Goal: Transaction & Acquisition: Purchase product/service

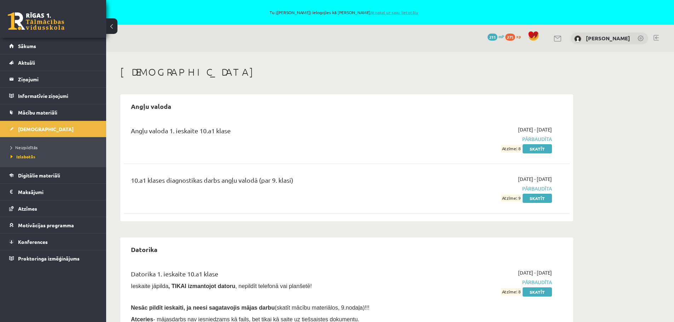
click at [407, 12] on link "Atpakaļ uz savu lietotāju" at bounding box center [395, 13] width 48 height 6
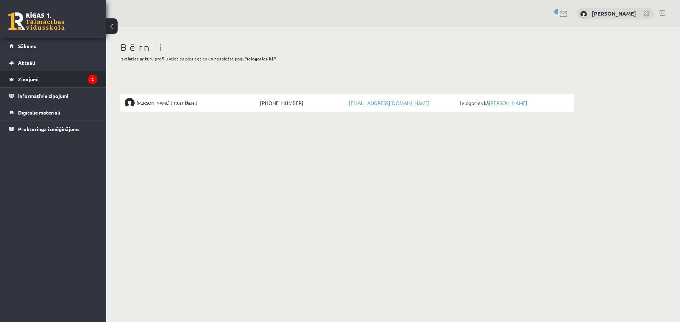
click at [18, 78] on legend "Ziņojumi 2" at bounding box center [57, 79] width 79 height 16
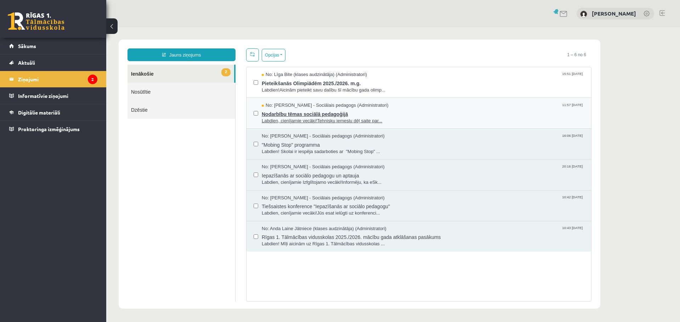
click at [297, 113] on span "Nodarbību tēmas sociālā pedagoģijā" at bounding box center [423, 113] width 322 height 9
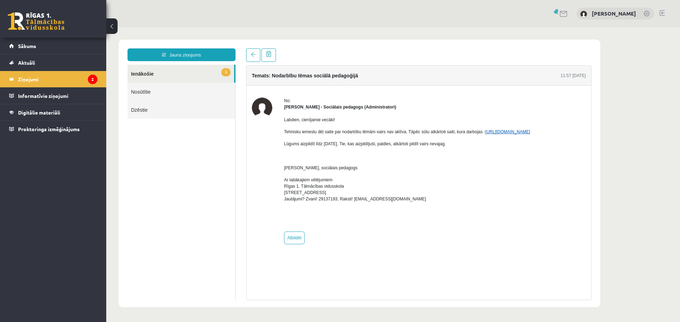
click at [516, 131] on link "https://forms.gle/UnaZzC9hQS1Mz4gh7" at bounding box center [507, 132] width 45 height 5
click at [143, 73] on link "1 Ienākošie" at bounding box center [180, 74] width 107 height 18
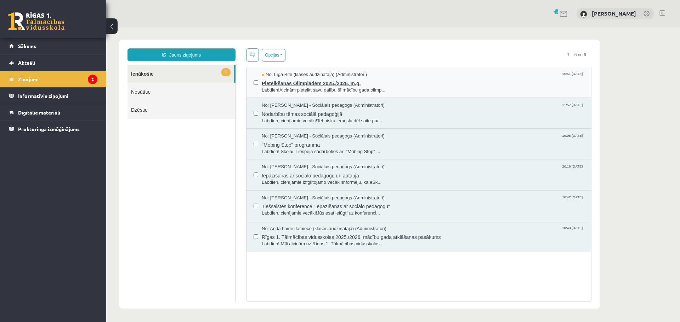
click at [304, 86] on span "Pieteikšanās Olimpiādēm 2025./2026. m.g." at bounding box center [423, 82] width 322 height 9
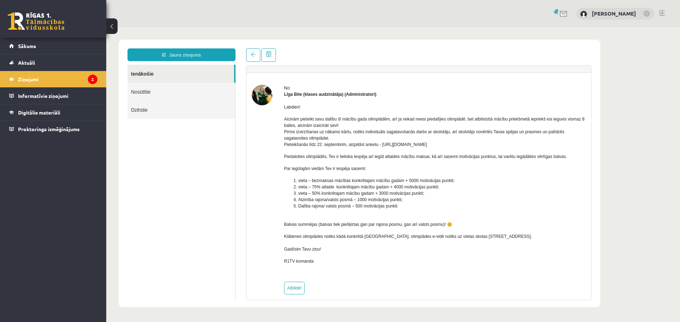
scroll to position [19, 0]
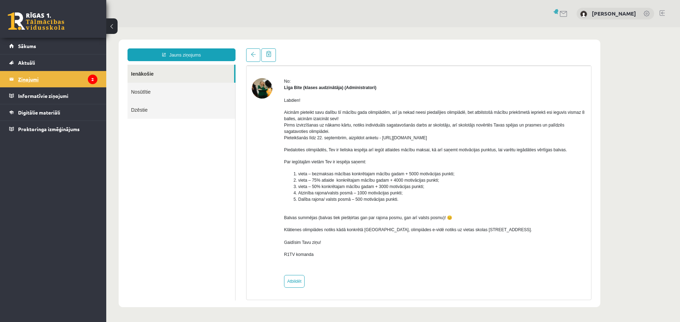
click at [35, 78] on legend "Ziņojumi 2" at bounding box center [57, 79] width 79 height 16
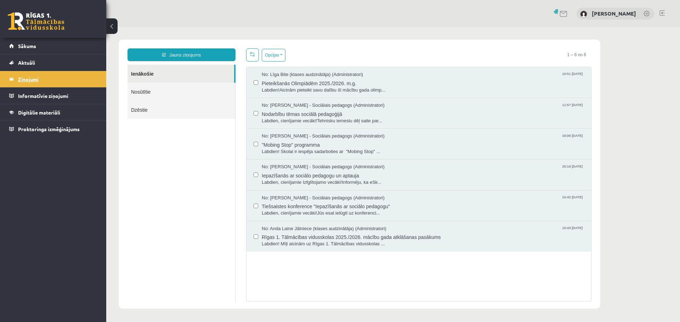
scroll to position [0, 0]
click at [37, 44] on link "Sākums" at bounding box center [53, 46] width 88 height 16
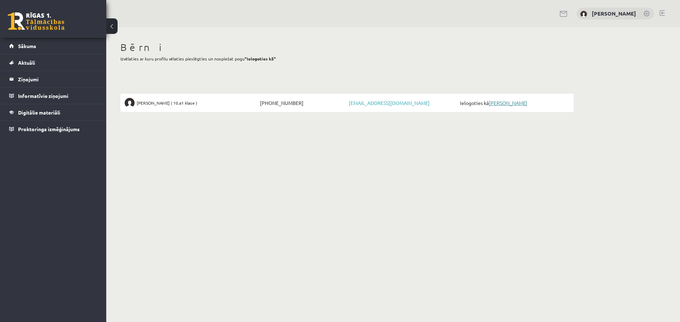
click at [524, 103] on link "[PERSON_NAME]" at bounding box center [508, 103] width 39 height 6
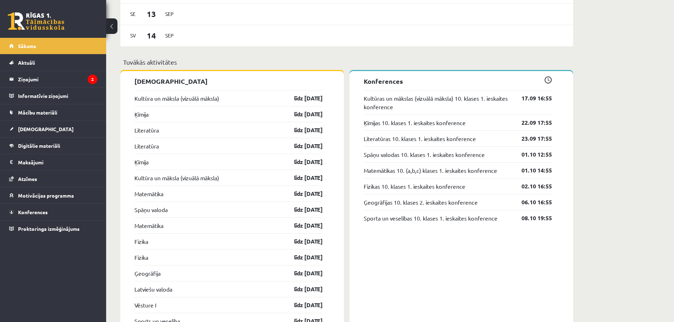
scroll to position [637, 0]
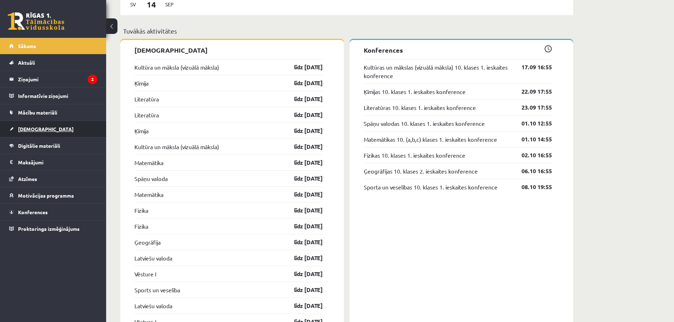
click at [39, 129] on span "Ieskaites" at bounding box center [46, 129] width 56 height 6
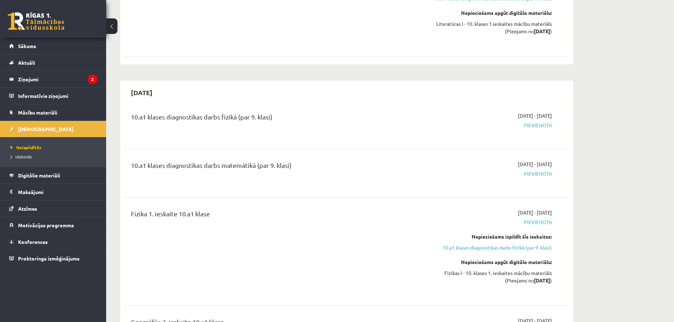
click at [31, 157] on span "Izlabotās" at bounding box center [21, 157] width 21 height 6
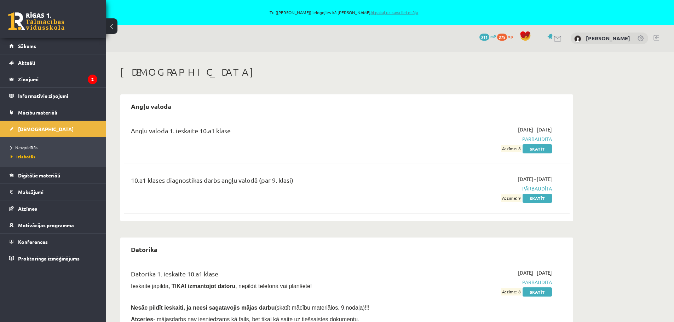
click at [399, 12] on link "Atpakaļ uz savu lietotāju" at bounding box center [395, 13] width 48 height 6
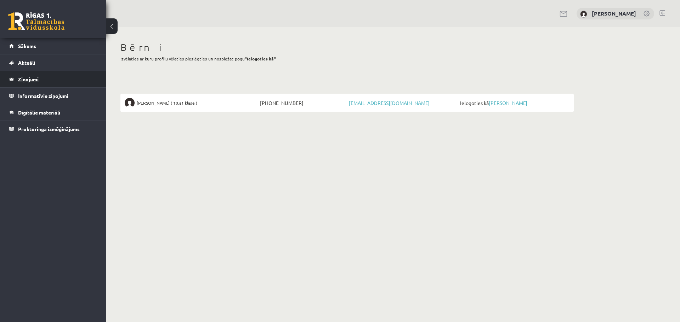
click at [32, 81] on legend "Ziņojumi 0" at bounding box center [57, 79] width 79 height 16
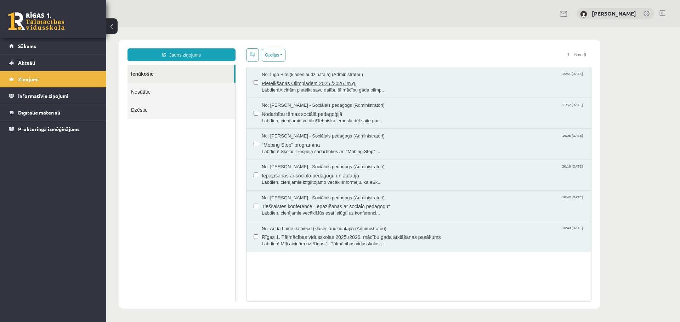
click at [294, 83] on span "Pieteikšanās Olimpiādēm 2025./2026. m.g." at bounding box center [423, 82] width 322 height 9
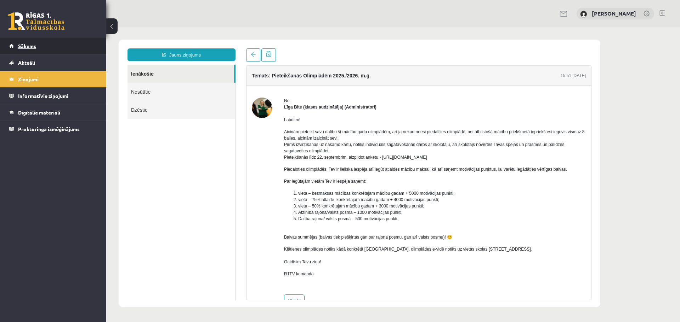
click at [32, 45] on span "Sākums" at bounding box center [27, 46] width 18 height 6
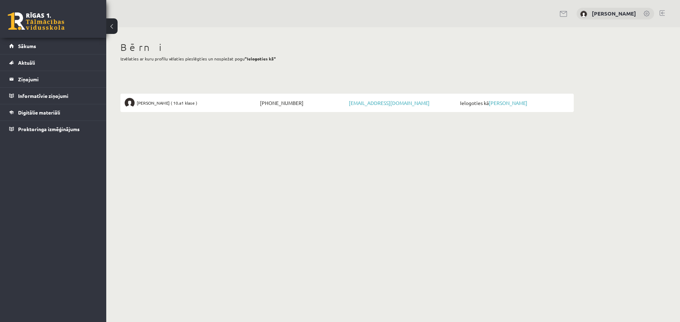
click at [510, 107] on span "Ielogoties kā Angelisa Kuzņecova" at bounding box center [513, 103] width 111 height 10
click at [516, 100] on link "[PERSON_NAME]" at bounding box center [508, 103] width 39 height 6
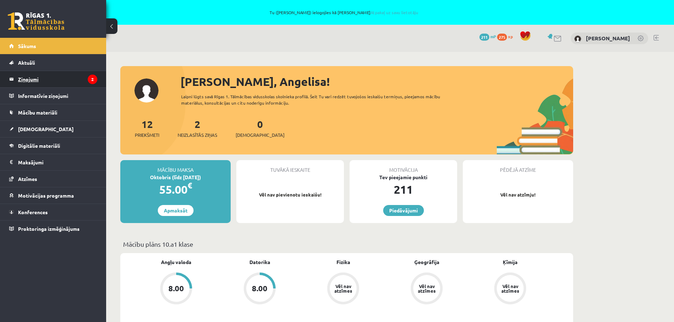
click at [36, 80] on legend "Ziņojumi 2" at bounding box center [57, 79] width 79 height 16
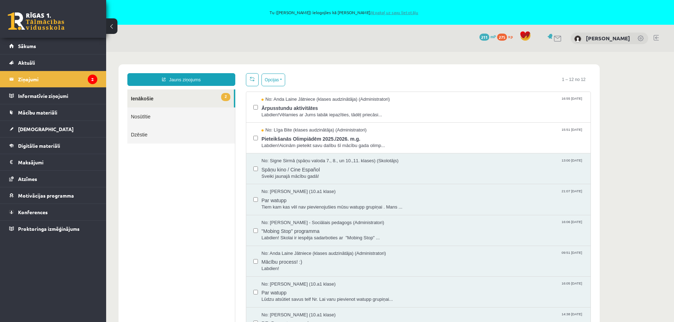
click at [407, 13] on link "Atpakaļ uz savu lietotāju" at bounding box center [395, 13] width 48 height 6
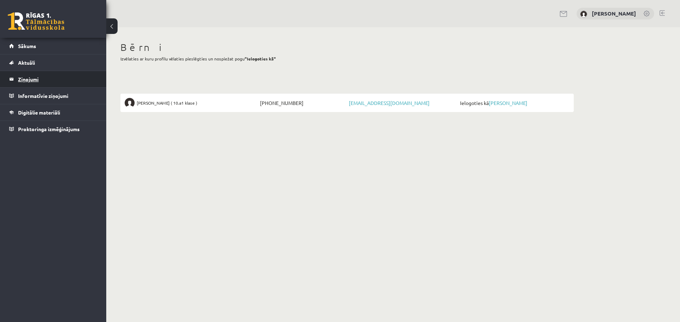
click at [35, 81] on legend "Ziņojumi 0" at bounding box center [57, 79] width 79 height 16
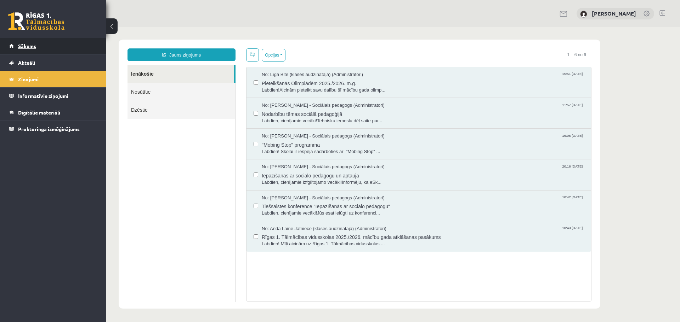
click at [27, 46] on span "Sākums" at bounding box center [27, 46] width 18 height 6
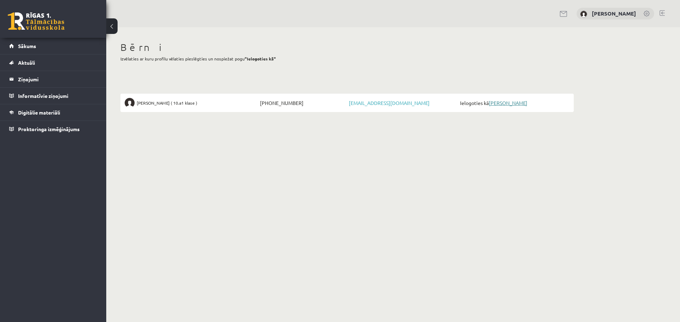
click at [523, 101] on link "[PERSON_NAME]" at bounding box center [508, 103] width 39 height 6
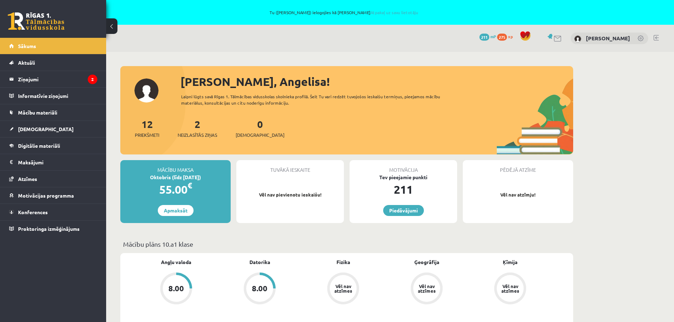
scroll to position [35, 0]
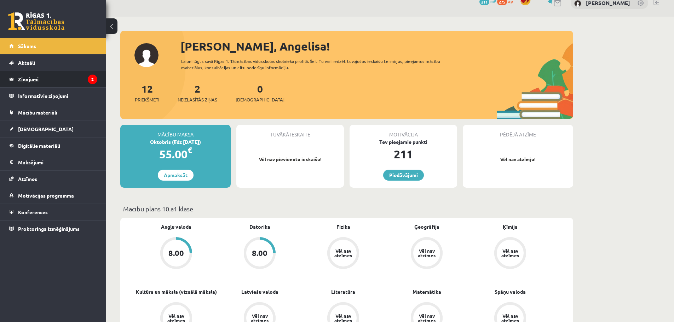
click at [33, 82] on legend "Ziņojumi 2" at bounding box center [57, 79] width 79 height 16
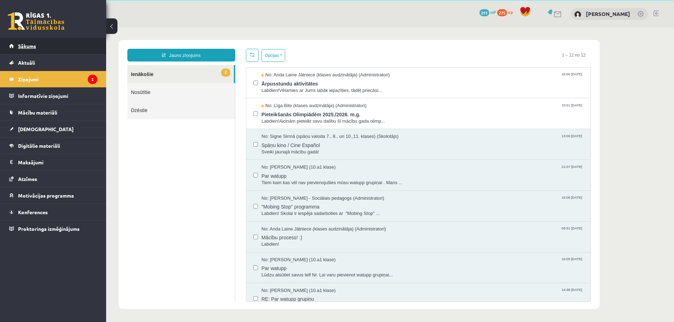
click at [34, 46] on span "Sākums" at bounding box center [27, 46] width 18 height 6
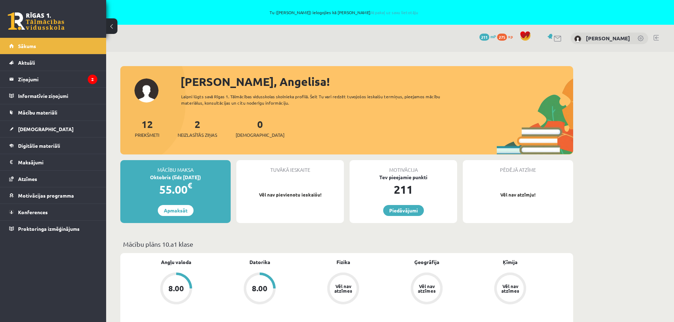
click at [202, 175] on div "Oktobris (līdz 15.10.25)" at bounding box center [175, 177] width 110 height 7
drag, startPoint x: 200, startPoint y: 177, endPoint x: 173, endPoint y: 177, distance: 26.9
click at [173, 177] on div "Oktobris (līdz 15.10.25)" at bounding box center [175, 177] width 110 height 7
click at [173, 176] on div "Oktobris (līdz 15.10.25)" at bounding box center [175, 177] width 110 height 7
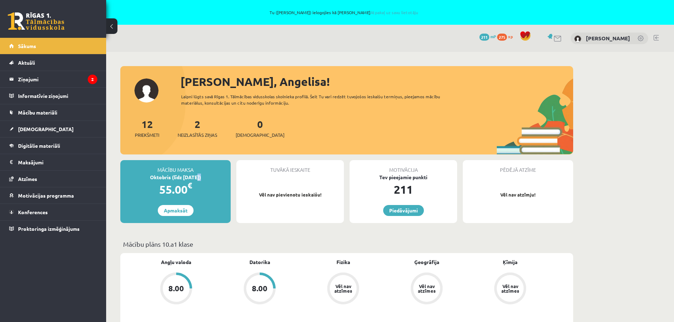
drag, startPoint x: 188, startPoint y: 179, endPoint x: 195, endPoint y: 177, distance: 7.0
click at [195, 177] on div "Oktobris (līdz 15.10.25)" at bounding box center [175, 177] width 110 height 7
click at [214, 194] on div "55.00 €" at bounding box center [175, 189] width 110 height 17
drag, startPoint x: 206, startPoint y: 177, endPoint x: 190, endPoint y: 175, distance: 15.7
click at [176, 176] on div "Oktobris (līdz 15.10.25)" at bounding box center [175, 177] width 110 height 7
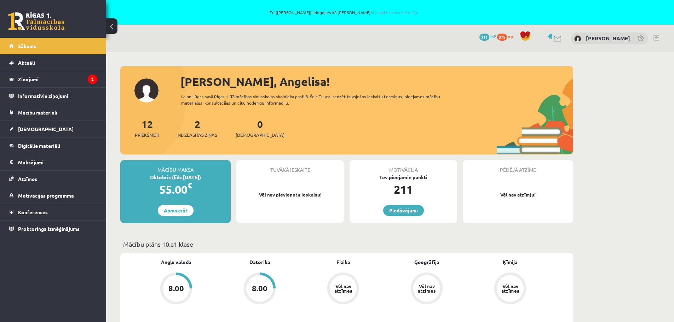
click at [204, 175] on div "Oktobris (līdz 15.10.25)" at bounding box center [175, 177] width 110 height 7
click at [180, 212] on link "Apmaksāt" at bounding box center [176, 210] width 36 height 11
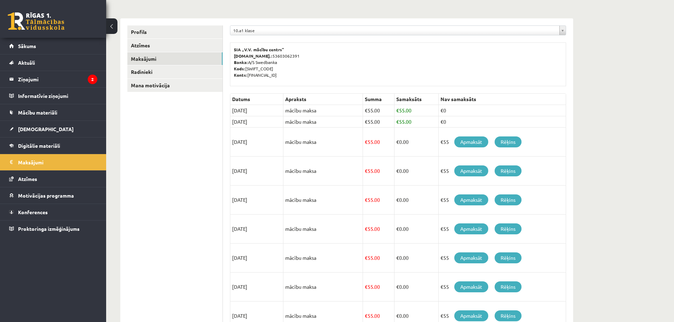
scroll to position [106, 0]
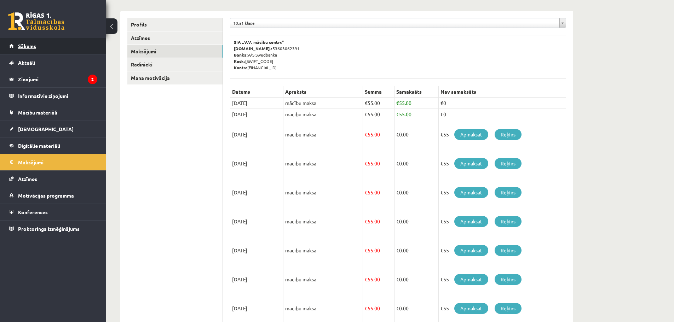
click at [23, 47] on span "Sākums" at bounding box center [27, 46] width 18 height 6
